Goal: Task Accomplishment & Management: Use online tool/utility

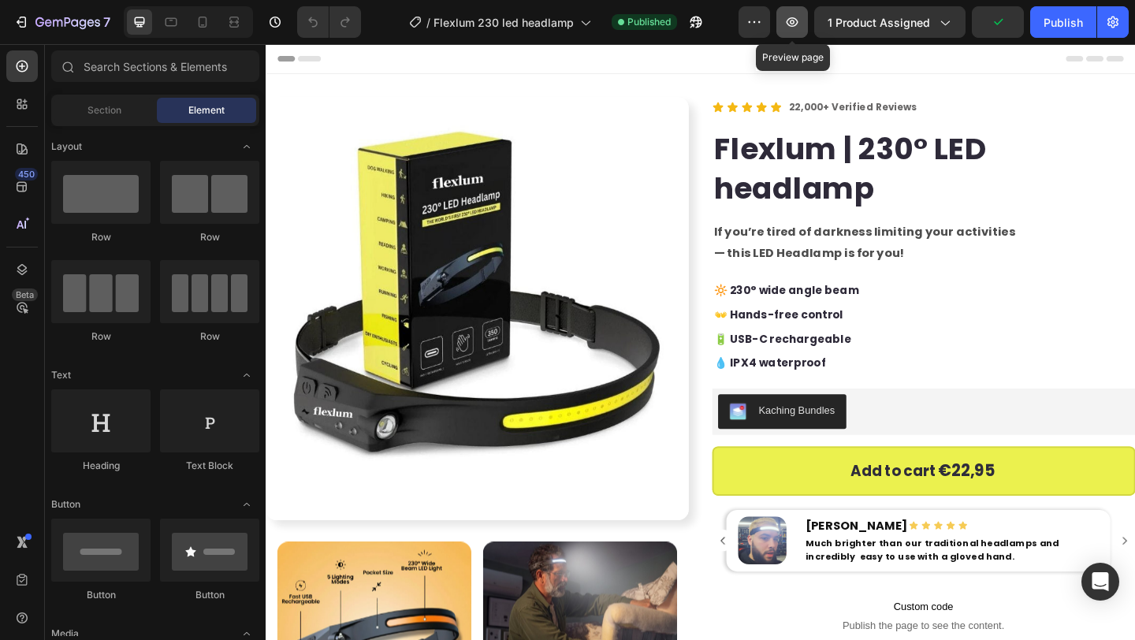
click at [803, 22] on button "button" at bounding box center [792, 22] width 32 height 32
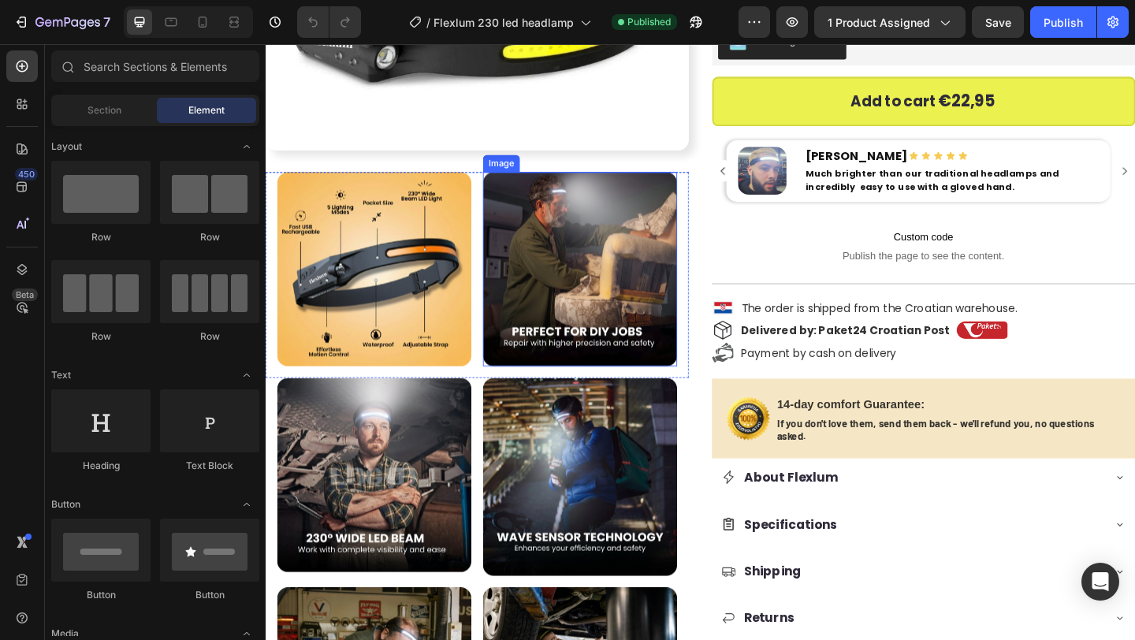
scroll to position [413, 0]
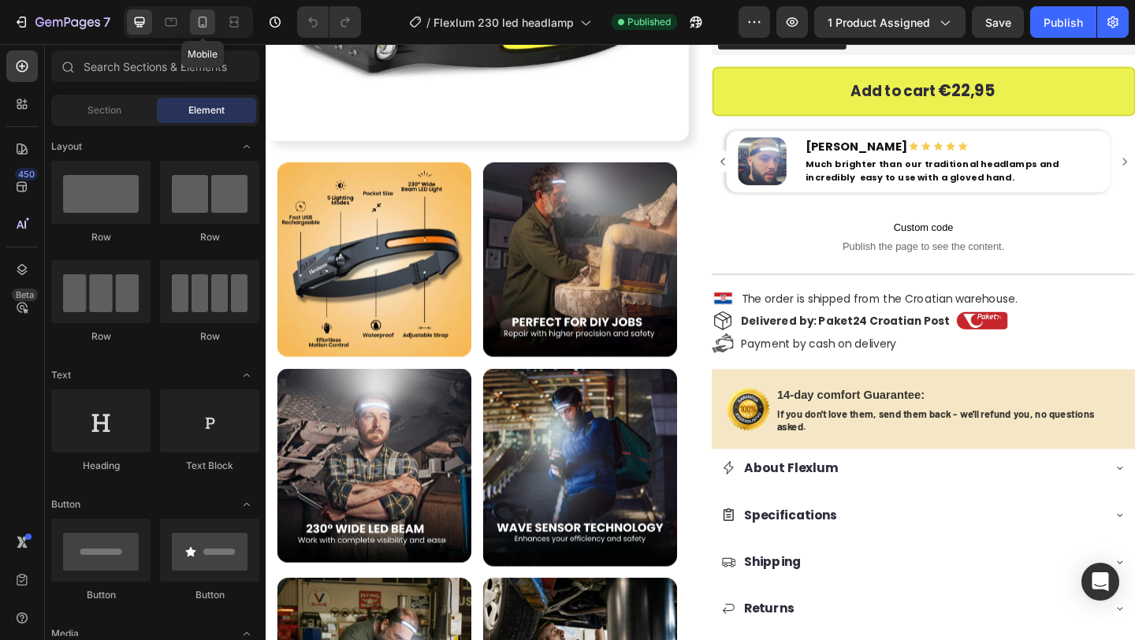
click at [203, 32] on div at bounding box center [202, 21] width 25 height 25
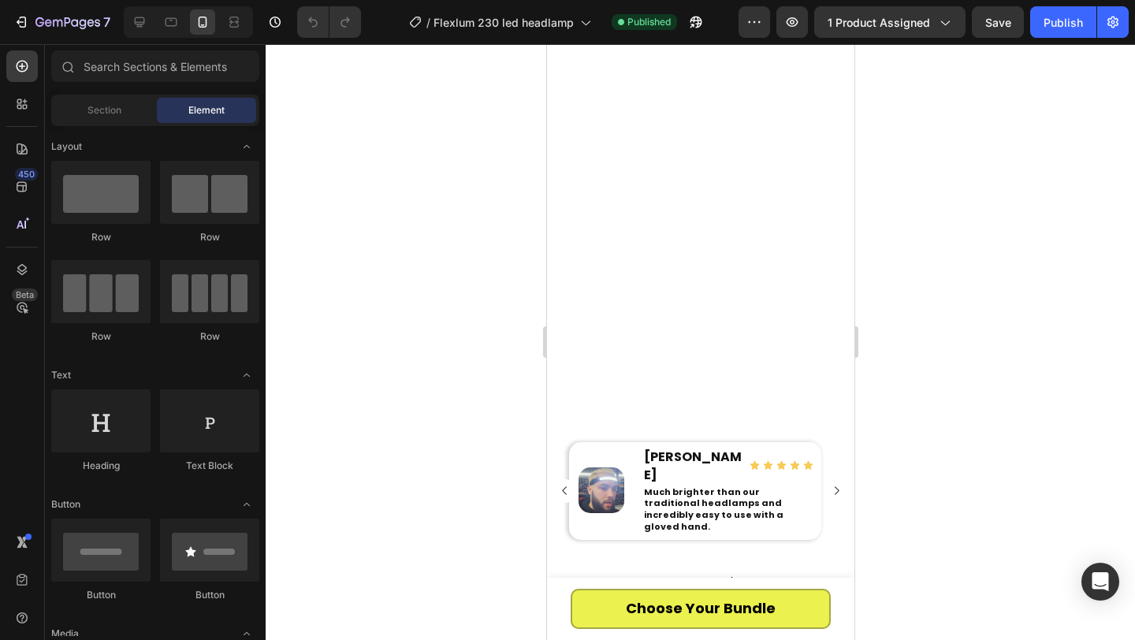
scroll to position [1091, 0]
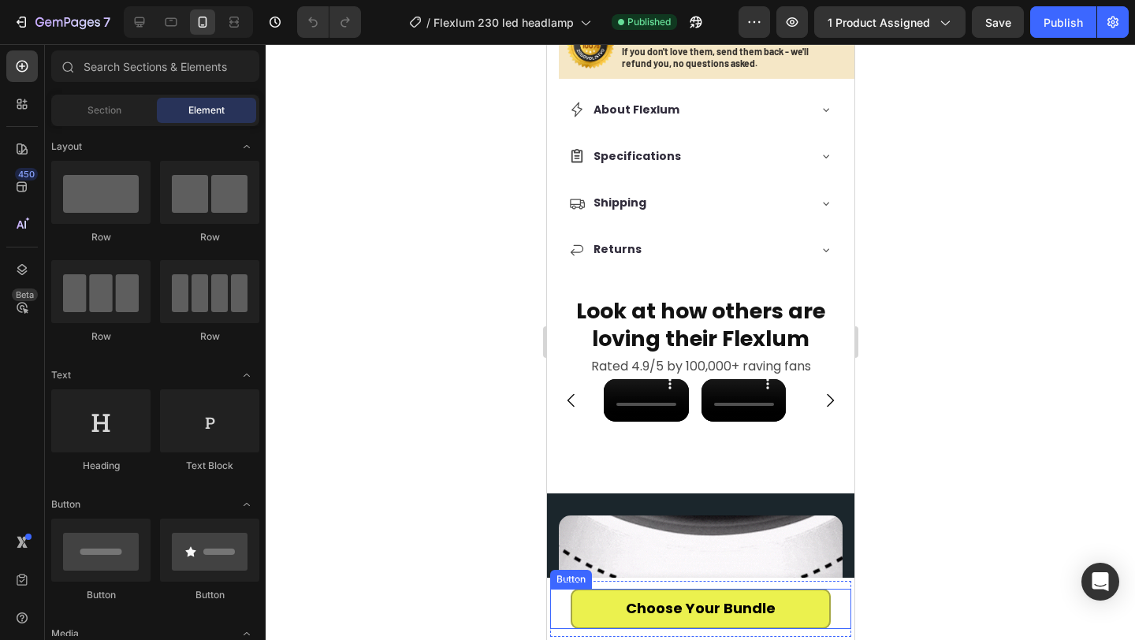
click at [616, 606] on link "Choose Your Bundle" at bounding box center [700, 609] width 260 height 40
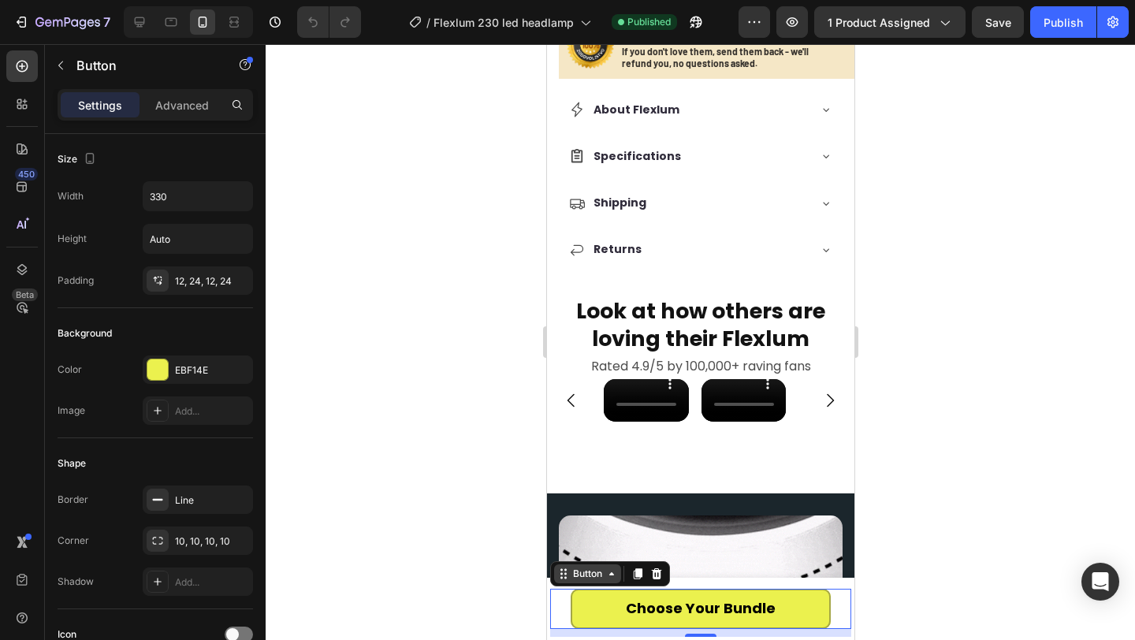
click at [602, 578] on div "Button" at bounding box center [586, 574] width 35 height 14
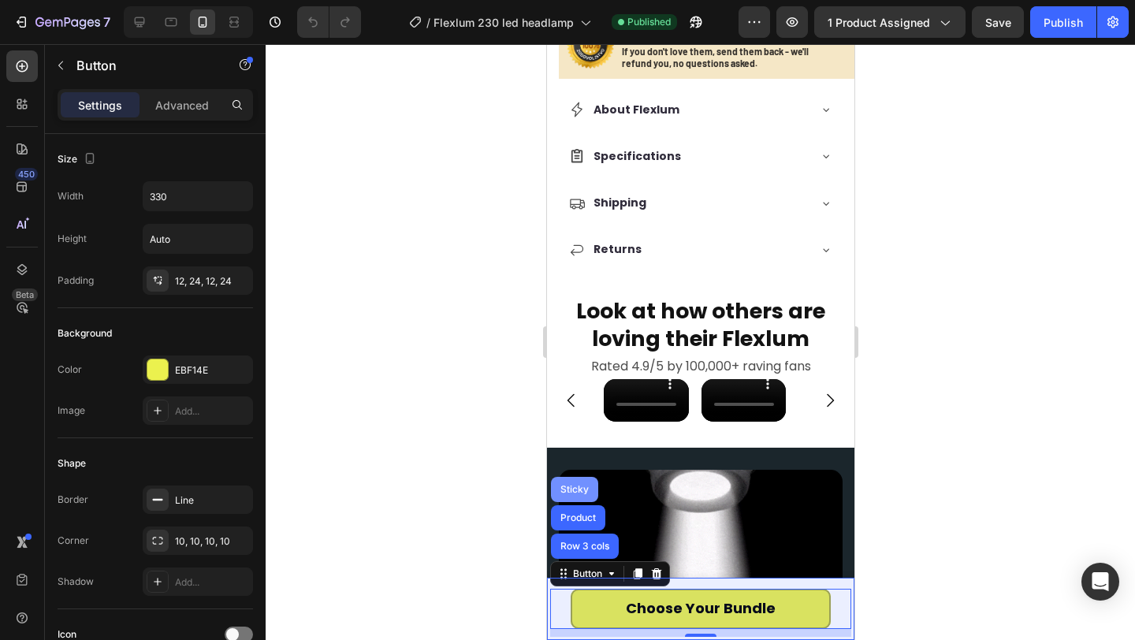
click at [585, 490] on div "Sticky" at bounding box center [573, 489] width 35 height 9
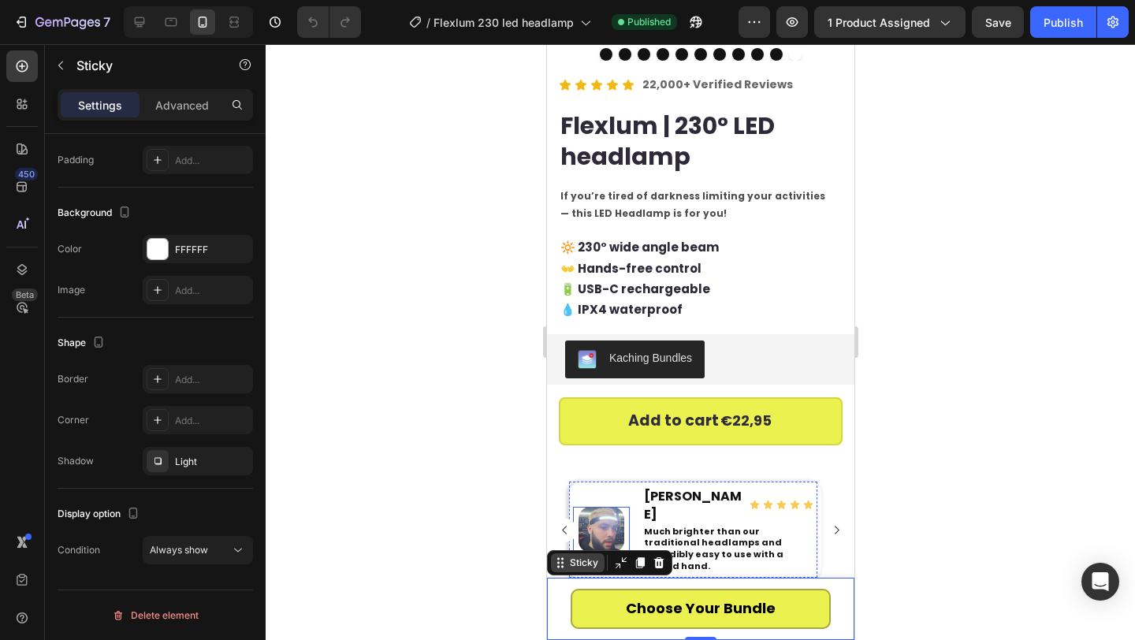
scroll to position [347, 0]
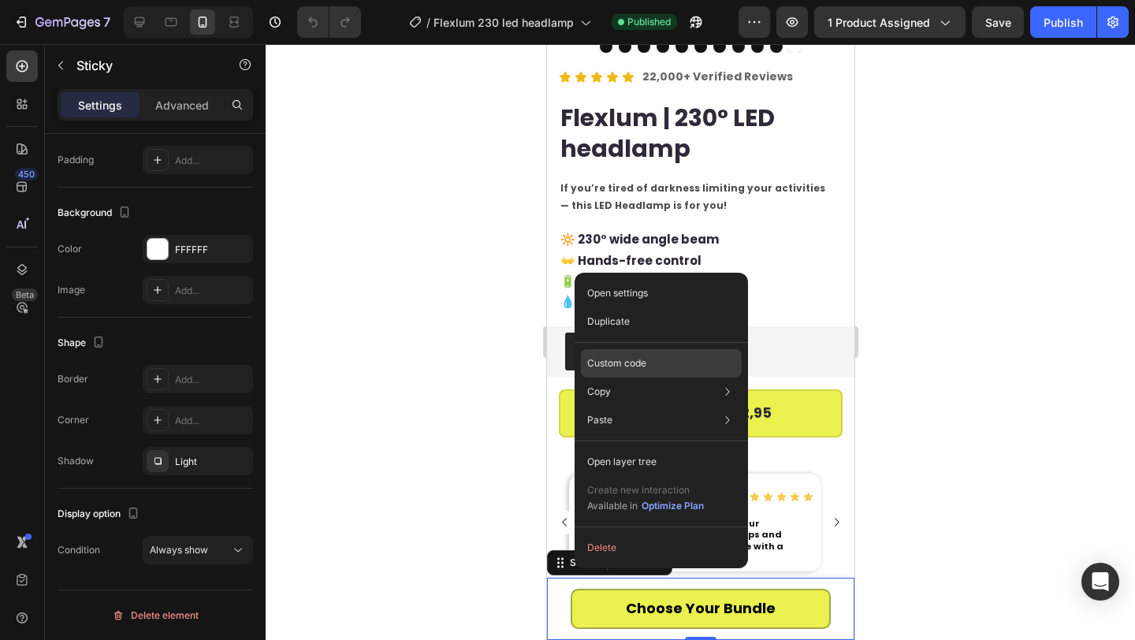
click at [623, 367] on p "Custom code" at bounding box center [616, 363] width 59 height 14
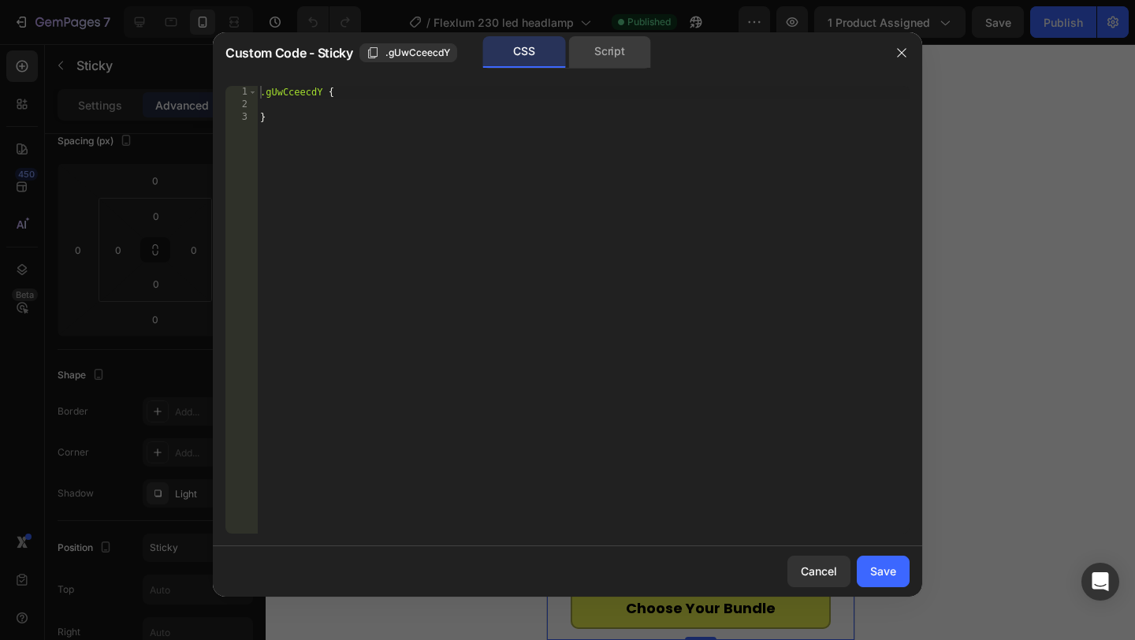
click at [595, 57] on div "Script" at bounding box center [609, 52] width 83 height 32
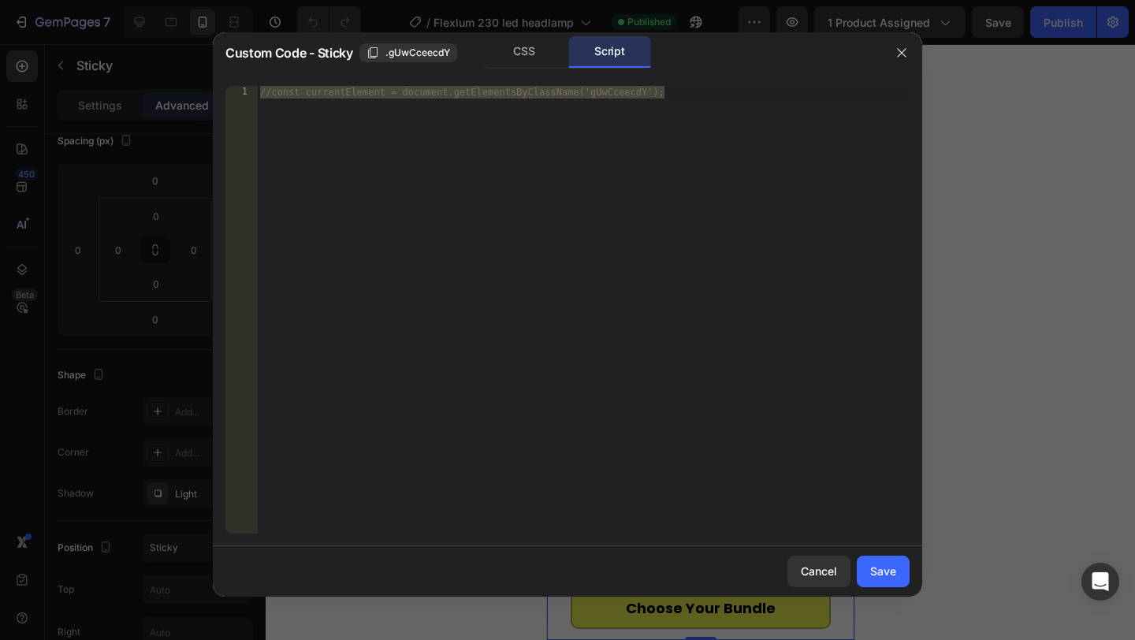
click at [986, 153] on div at bounding box center [567, 320] width 1135 height 640
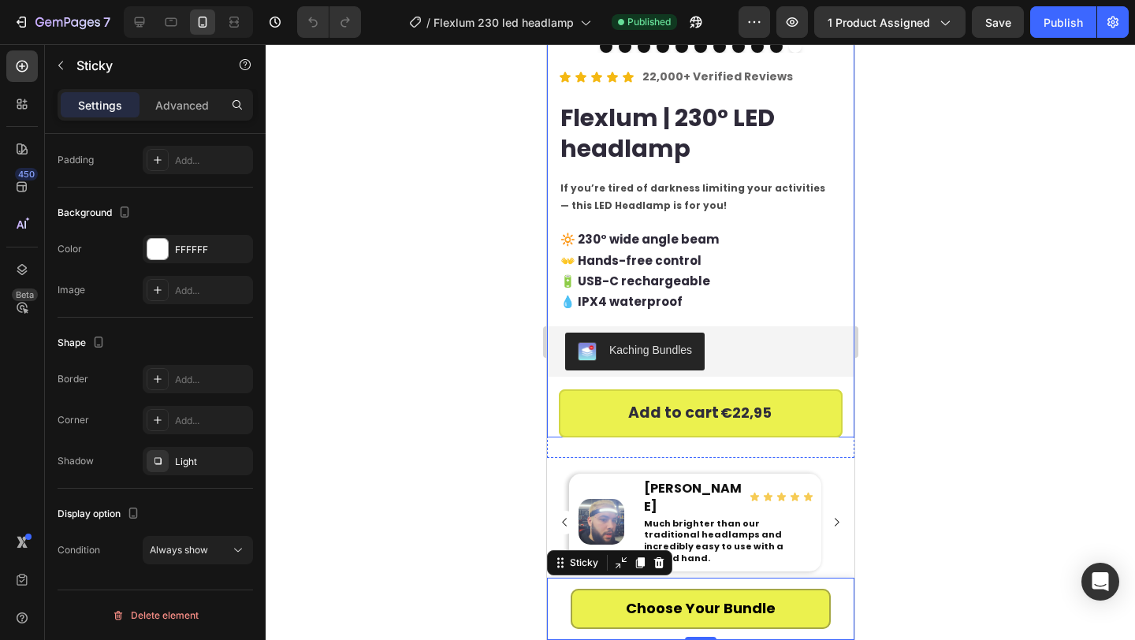
scroll to position [0, 0]
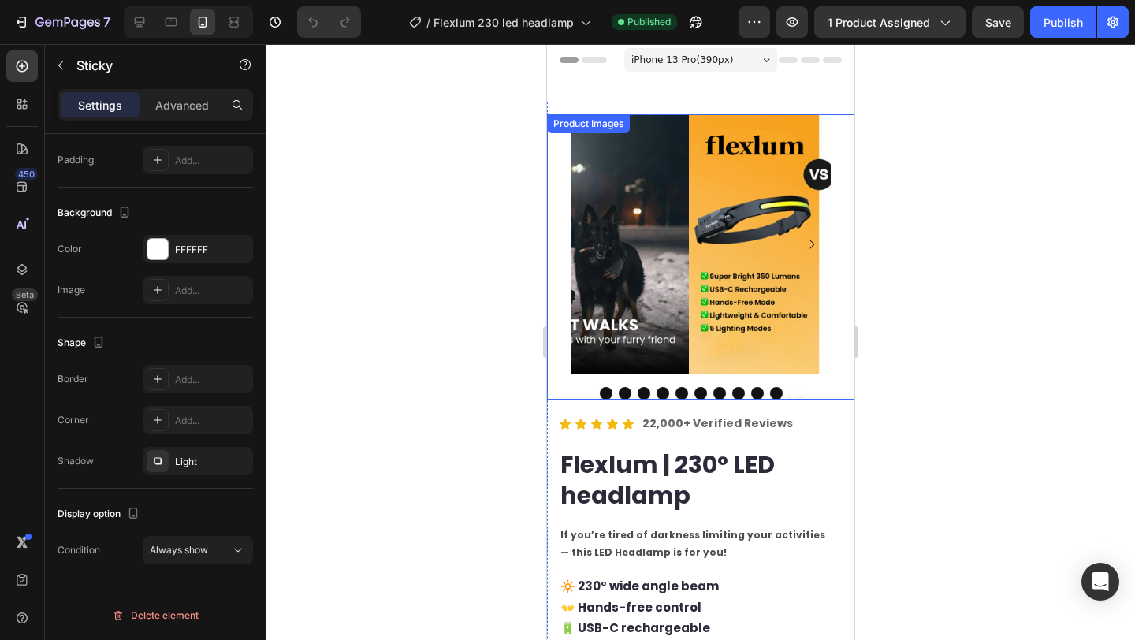
click at [554, 206] on div "Product Images" at bounding box center [699, 256] width 307 height 285
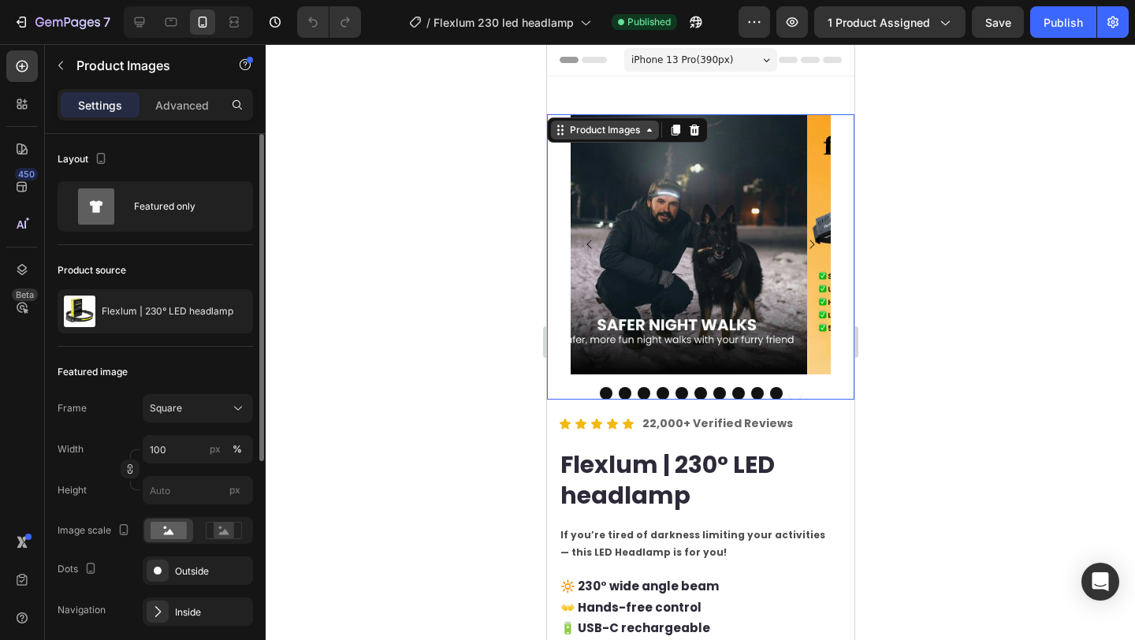
click at [600, 137] on div "Product Images" at bounding box center [604, 130] width 108 height 19
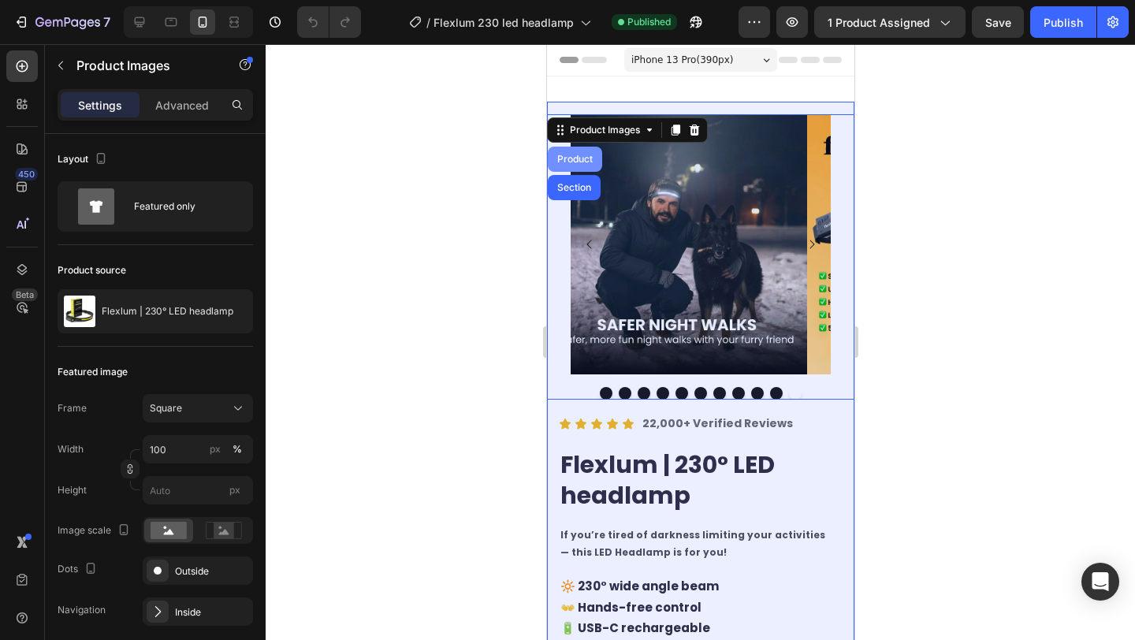
click at [577, 160] on div "Product" at bounding box center [574, 158] width 42 height 9
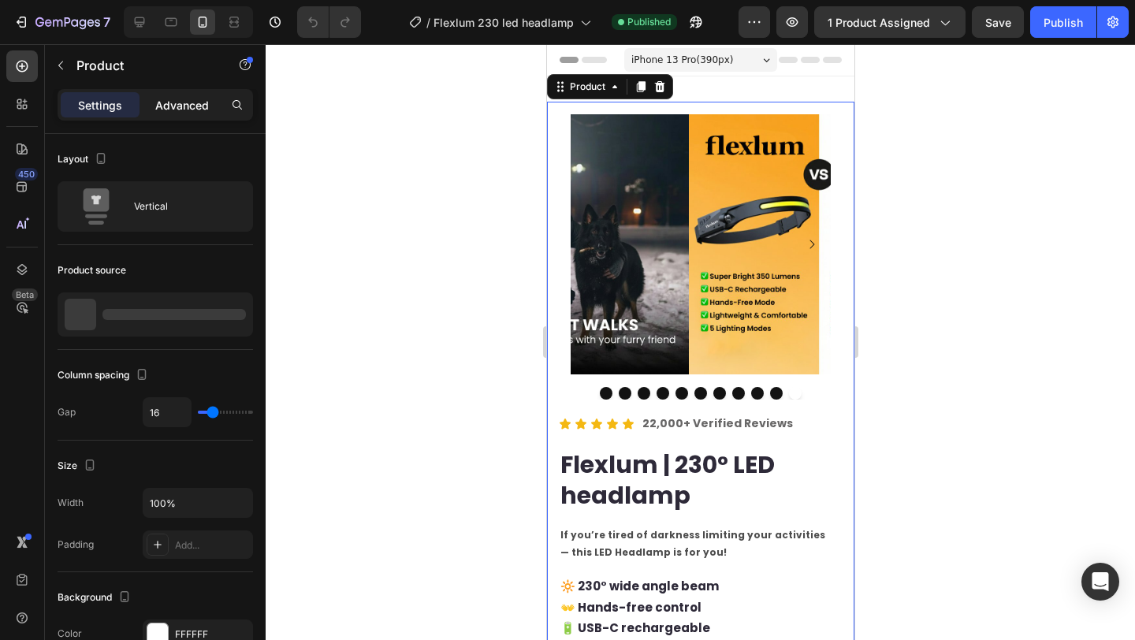
click at [181, 108] on p "Advanced" at bounding box center [182, 105] width 54 height 17
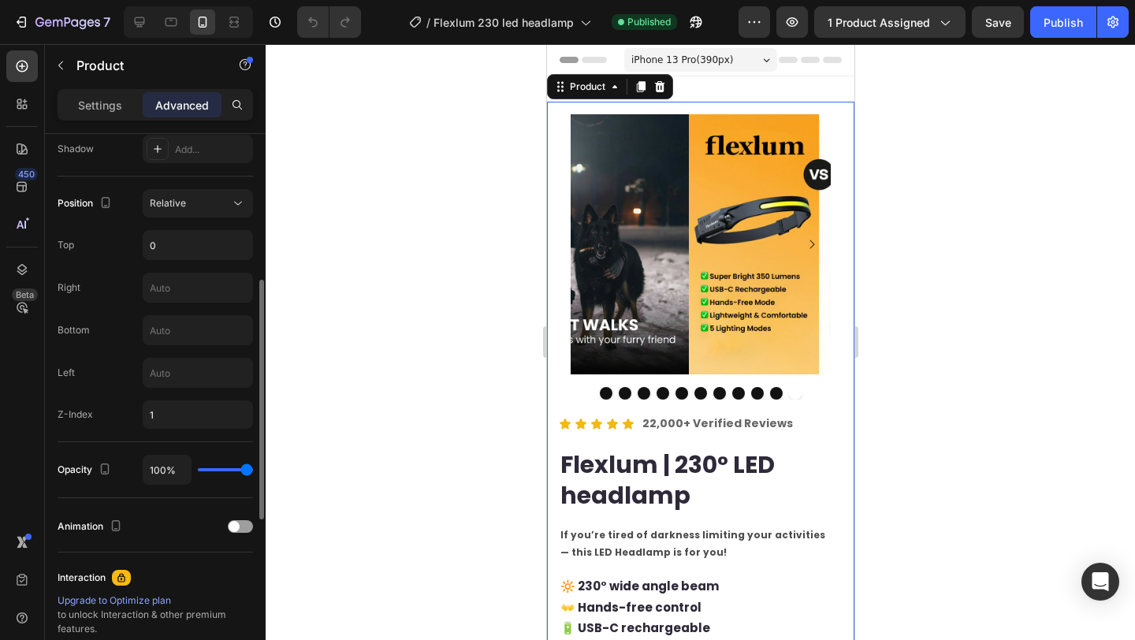
scroll to position [389, 0]
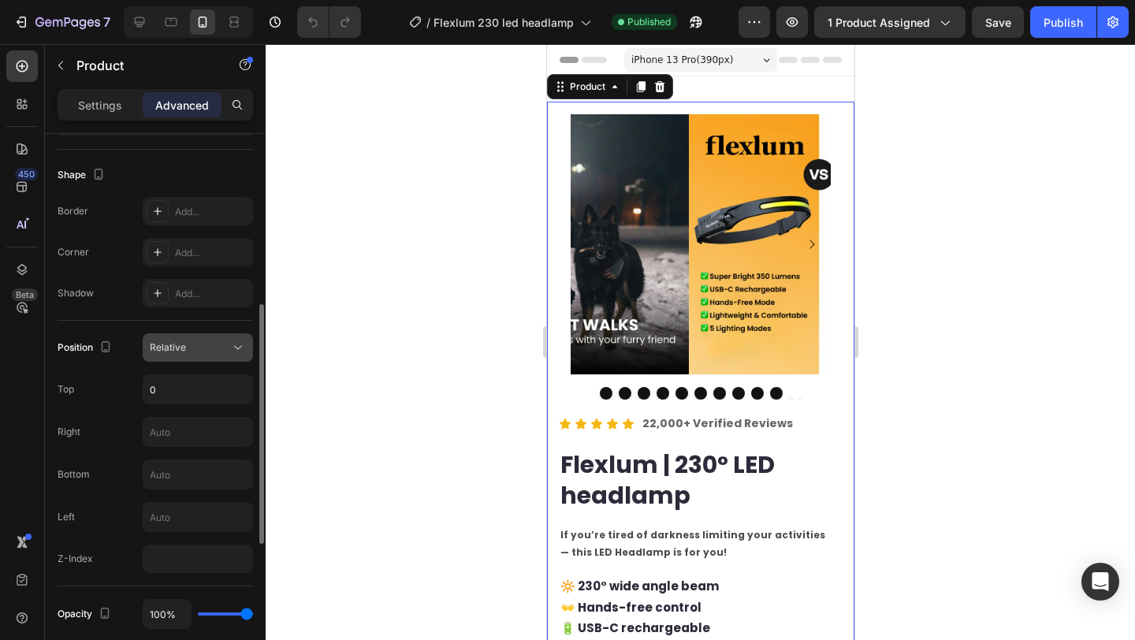
click at [216, 333] on button "Relative" at bounding box center [198, 347] width 110 height 28
type input "0"
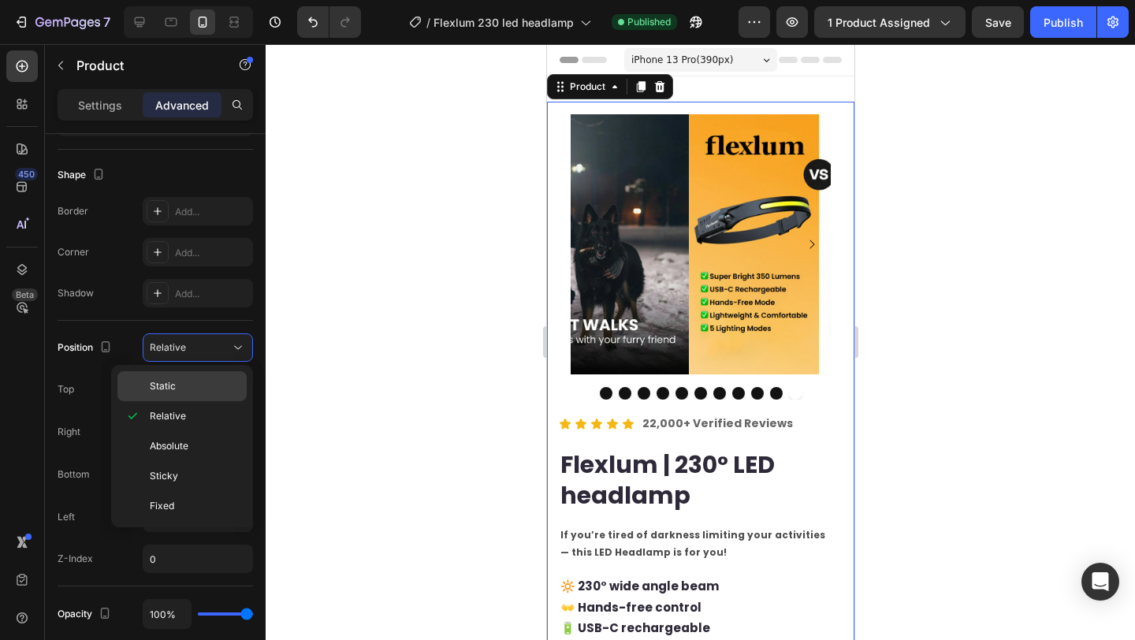
click at [170, 386] on span "Static" at bounding box center [163, 386] width 26 height 14
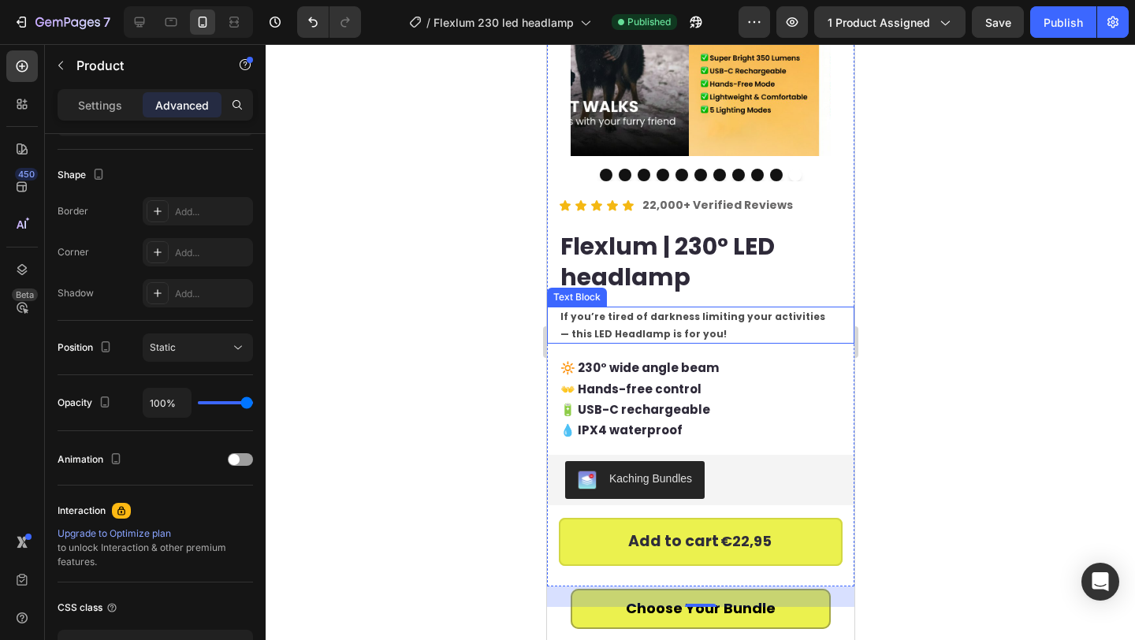
scroll to position [226, 0]
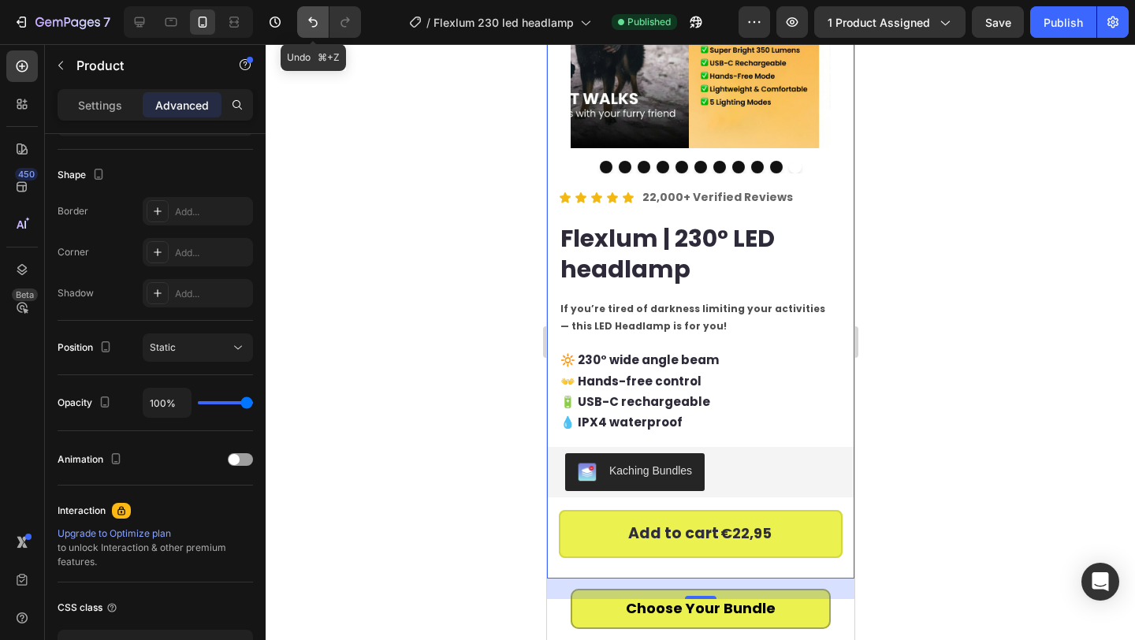
click at [308, 21] on icon "Undo/Redo" at bounding box center [313, 22] width 16 height 16
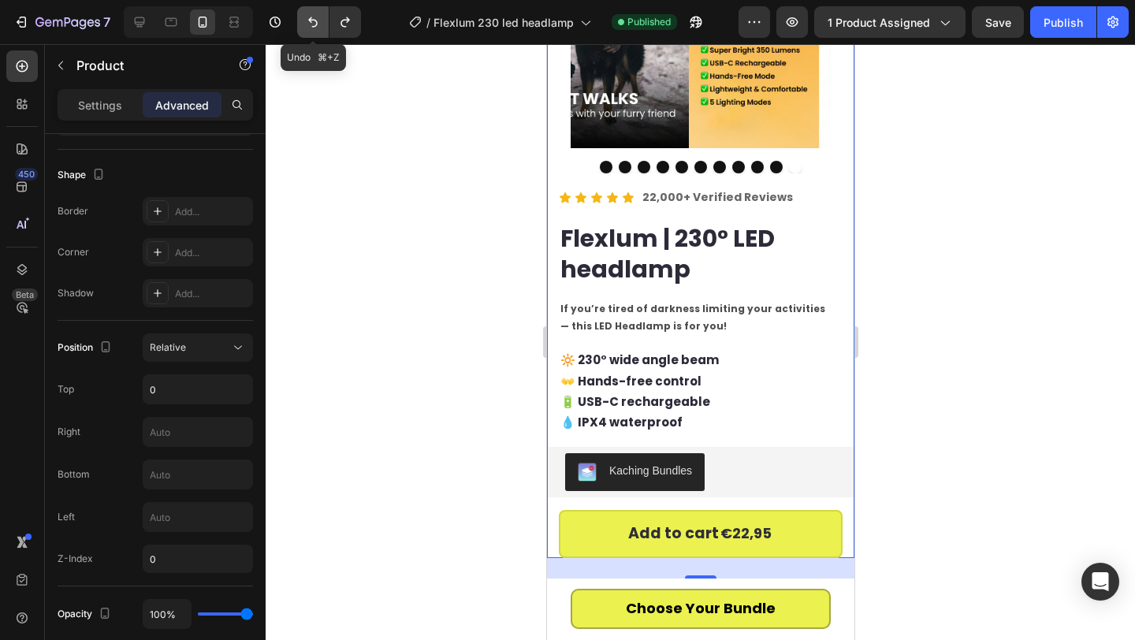
click at [308, 21] on icon "Undo/Redo" at bounding box center [313, 22] width 16 height 16
type input "1"
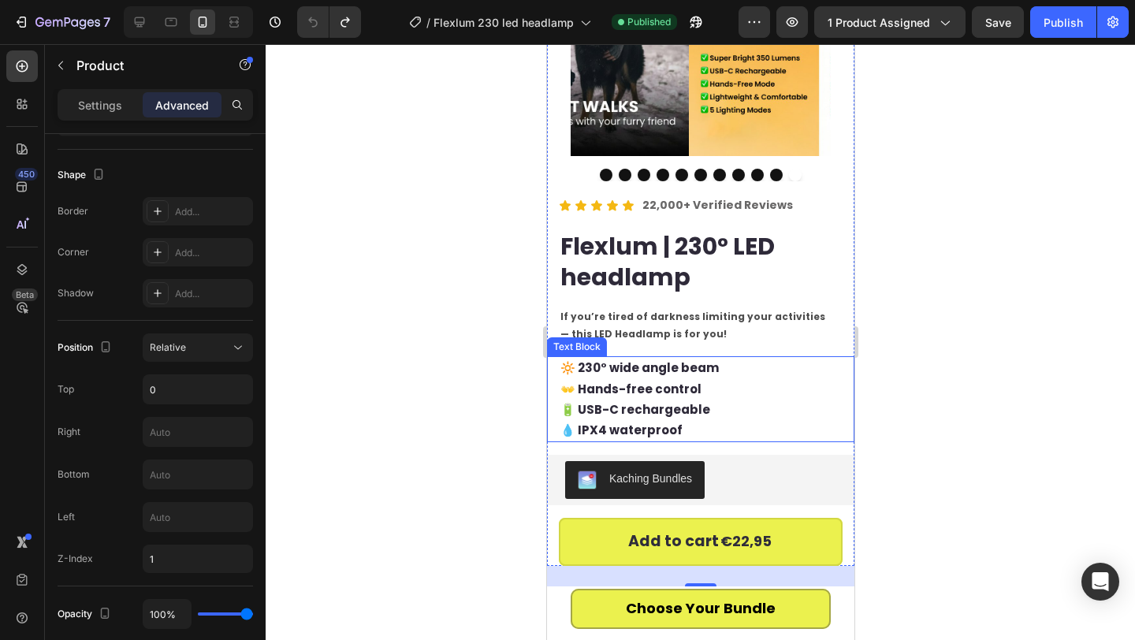
scroll to position [0, 0]
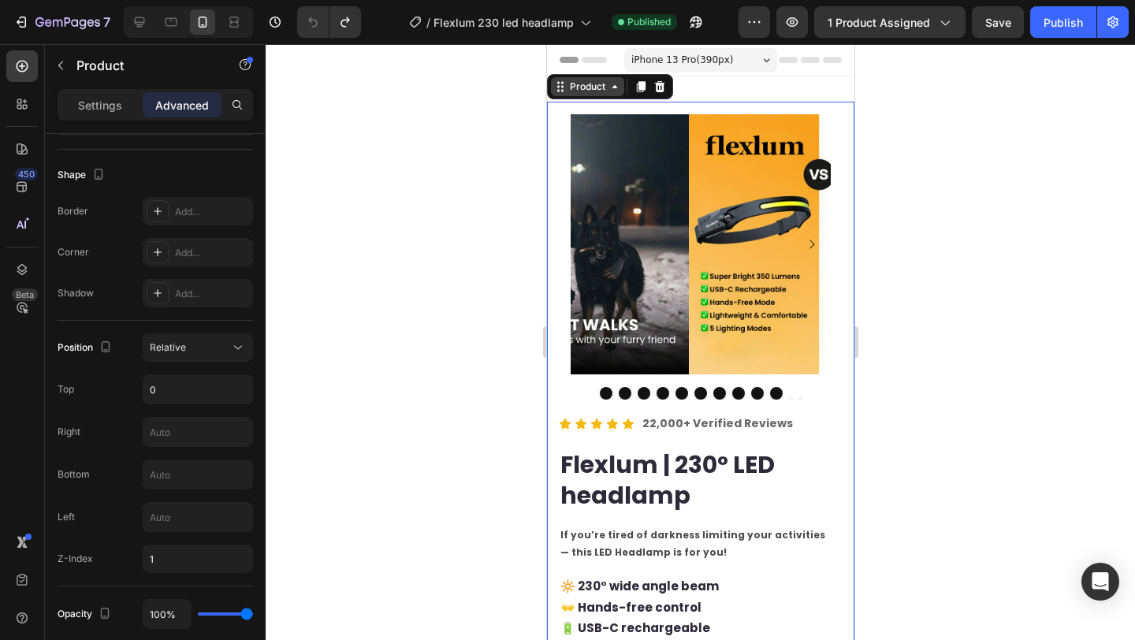
click at [586, 89] on div "Product" at bounding box center [587, 87] width 42 height 14
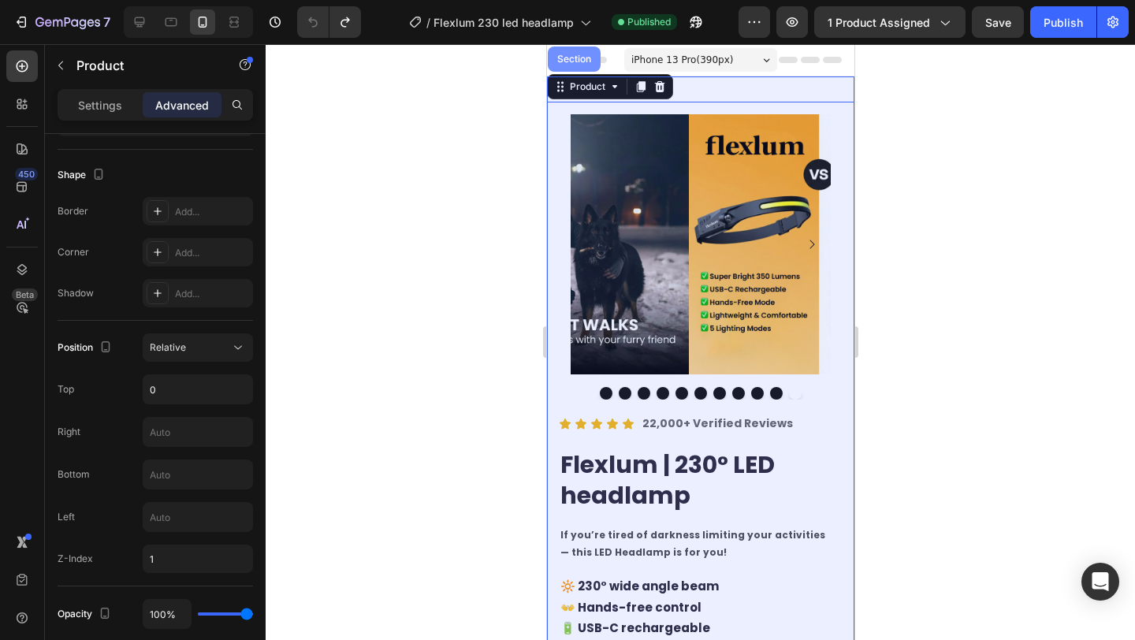
click at [582, 72] on div "Section" at bounding box center [573, 58] width 53 height 25
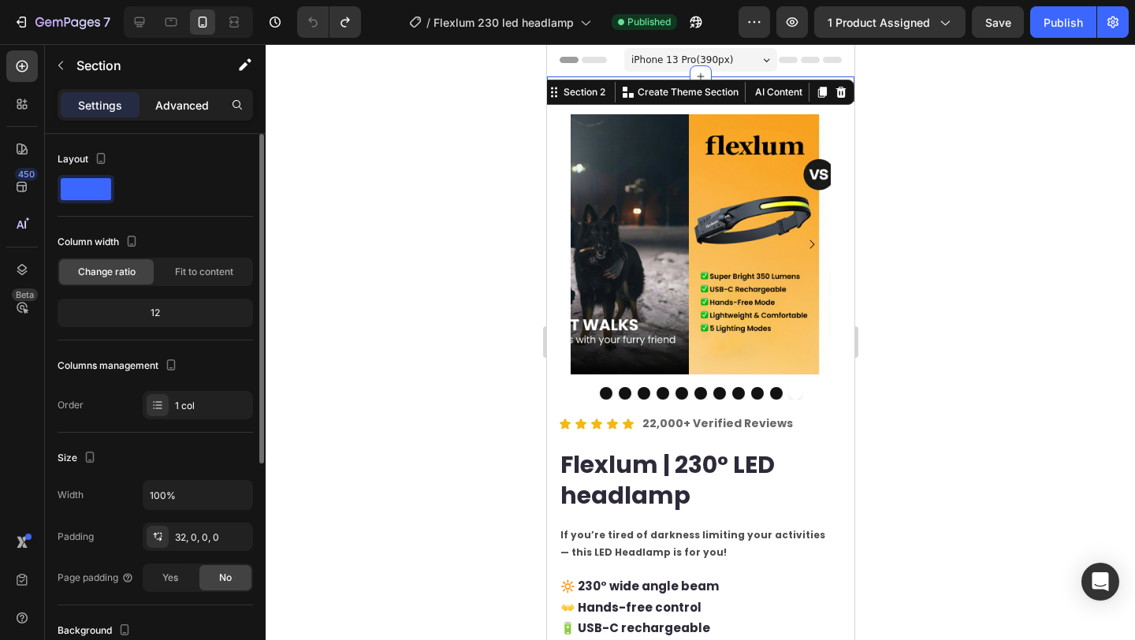
click at [210, 108] on div "Advanced" at bounding box center [182, 104] width 79 height 25
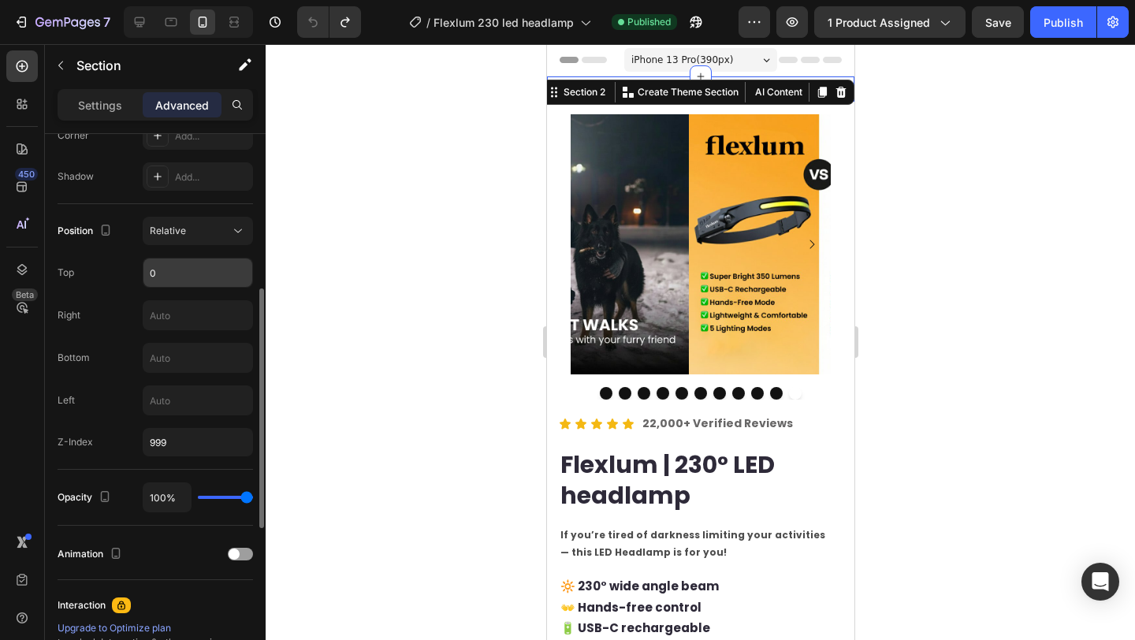
scroll to position [526, 0]
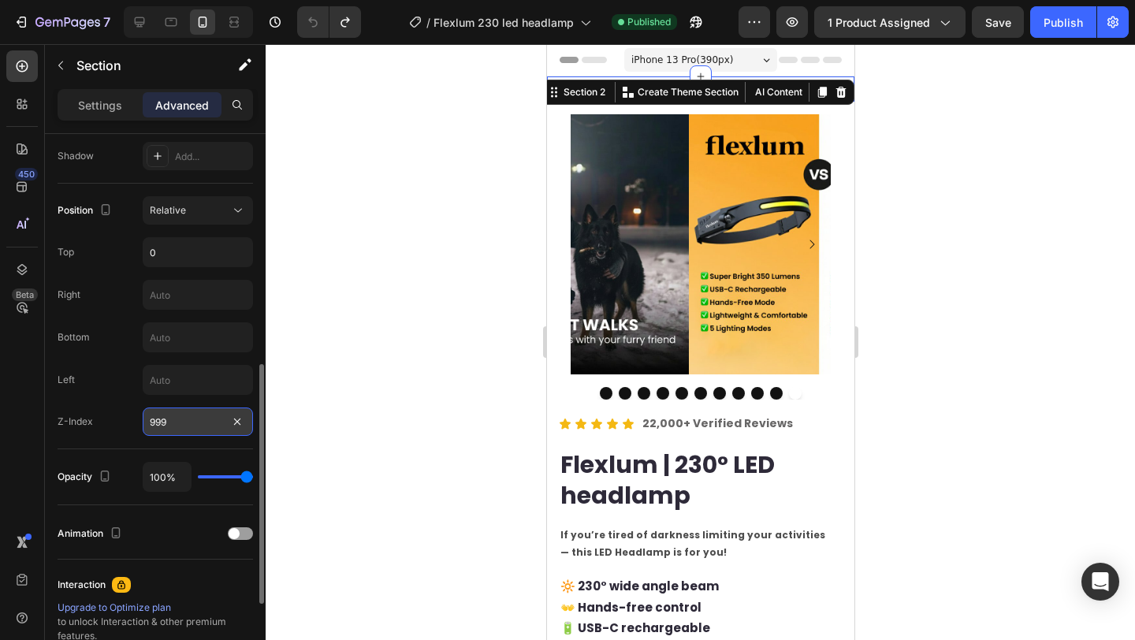
click at [191, 422] on input "999" at bounding box center [198, 421] width 110 height 28
click at [188, 423] on input "999" at bounding box center [198, 421] width 110 height 28
type input "1002"
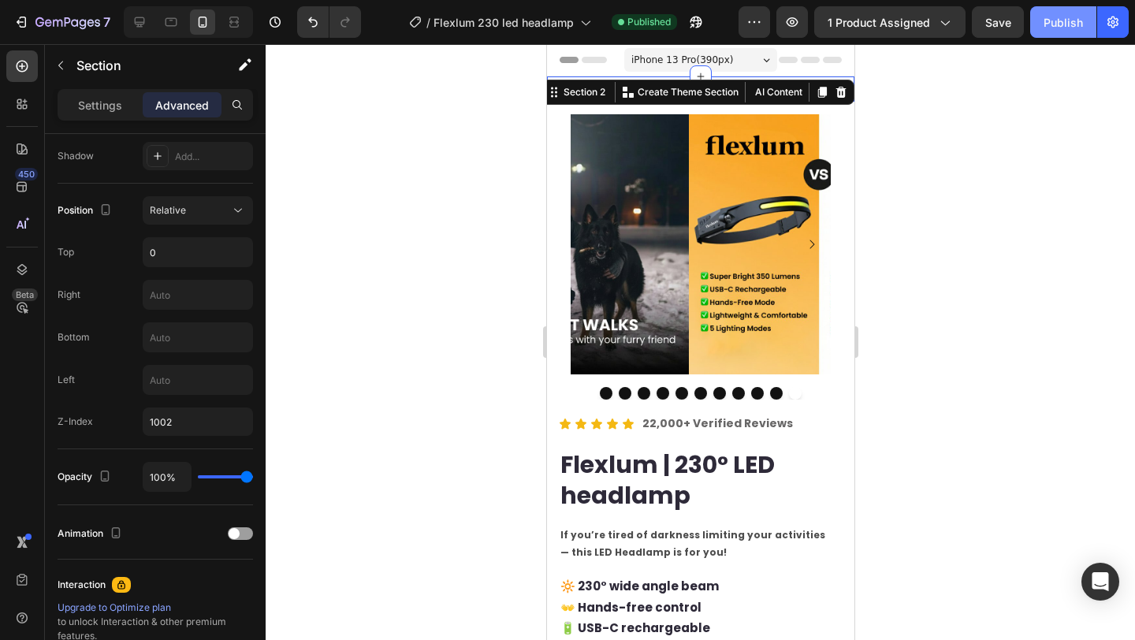
click at [1076, 24] on div "Publish" at bounding box center [1062, 22] width 39 height 17
